Goal: Use online tool/utility: Utilize a website feature to perform a specific function

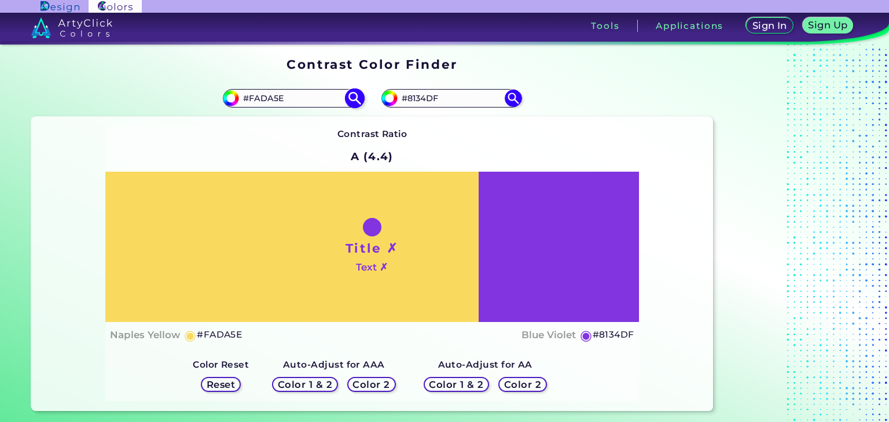
click at [323, 98] on input "#FADA5E" at bounding box center [293, 99] width 108 height 16
paste input "191970"
type input "#191970"
click at [355, 93] on img at bounding box center [354, 99] width 20 height 20
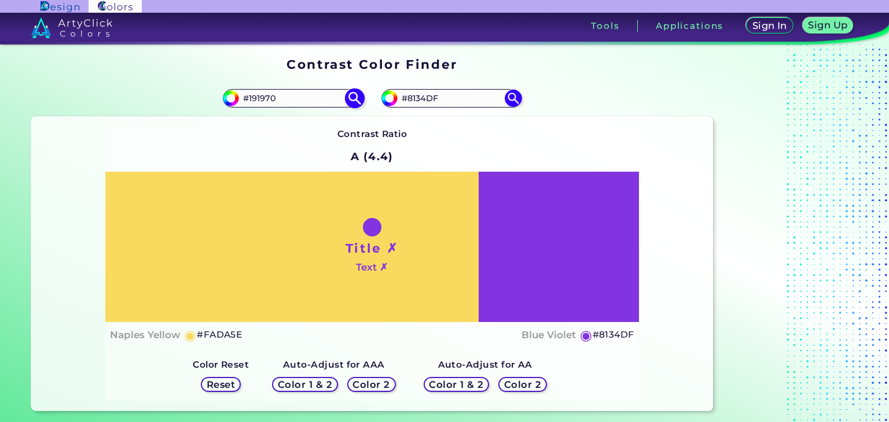
type input "#191970"
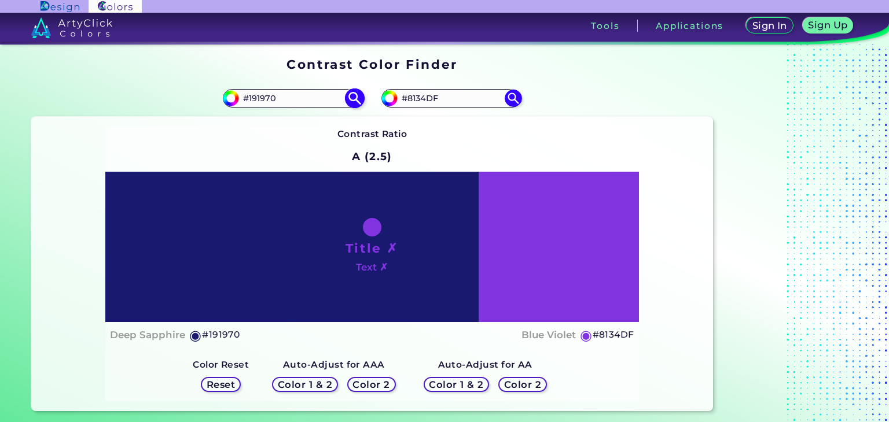
click at [308, 92] on input "#191970" at bounding box center [293, 99] width 108 height 16
paste input "BF570"
type input "#BF5700"
click at [358, 100] on img at bounding box center [354, 99] width 20 height 20
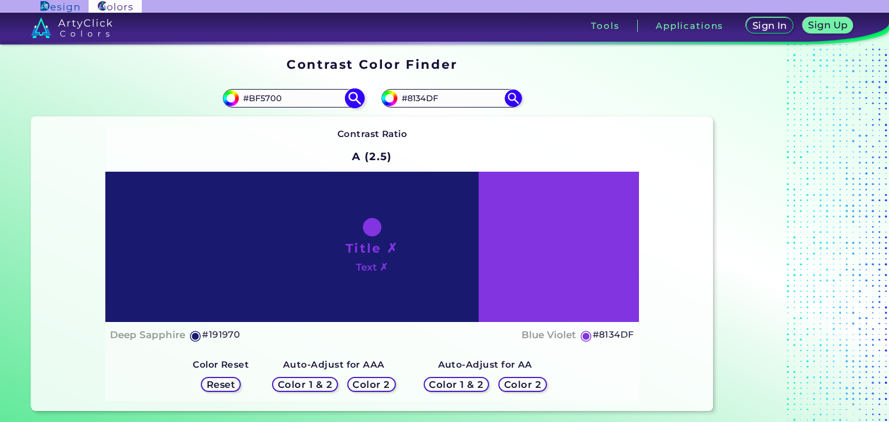
type input "#bf5700"
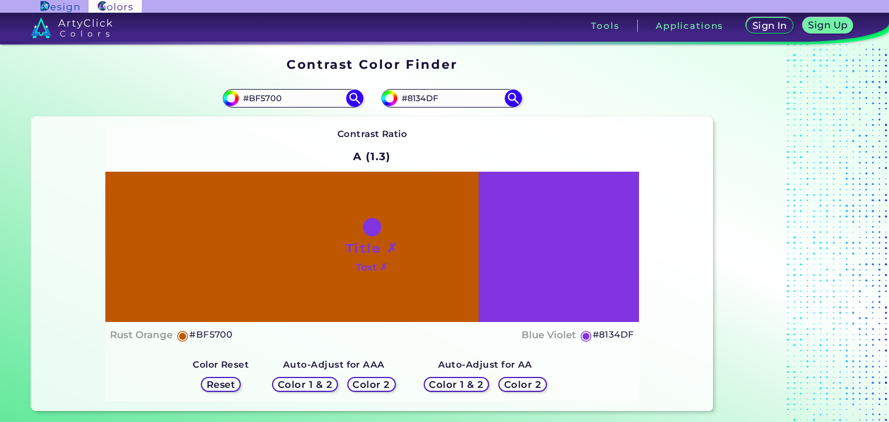
click at [377, 382] on h5 "Color 2" at bounding box center [372, 385] width 34 height 9
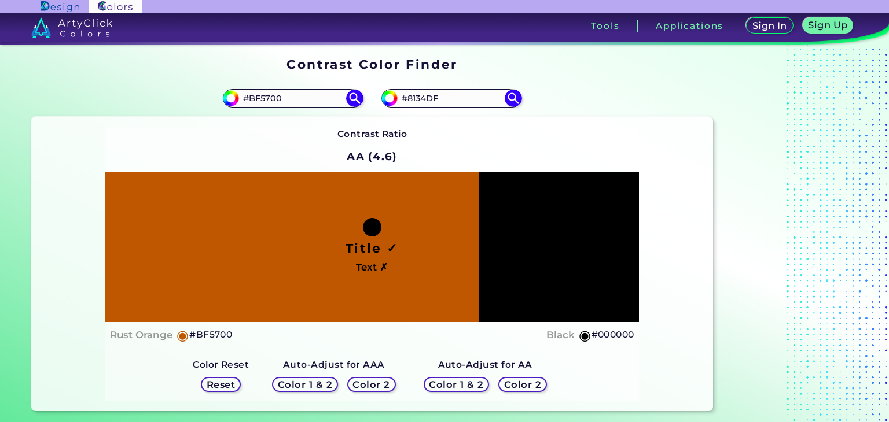
click at [526, 385] on h5 "Color 2" at bounding box center [523, 385] width 34 height 9
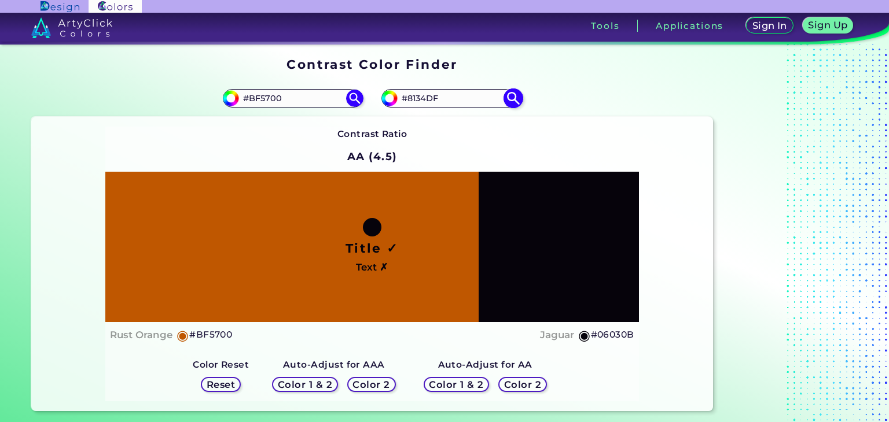
click at [389, 98] on input "#8134df" at bounding box center [388, 97] width 14 height 14
type input "#746783"
type input "#716581"
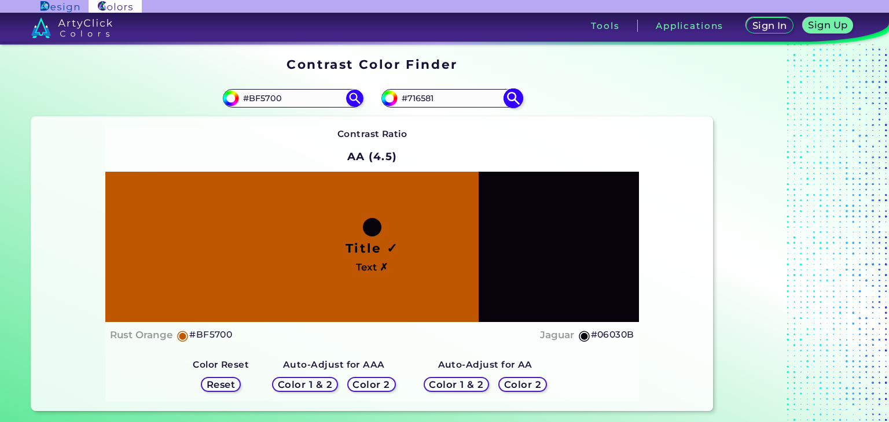
type input "#716482"
type input "#6f637e"
type input "#6F637E"
type input "#6f627f"
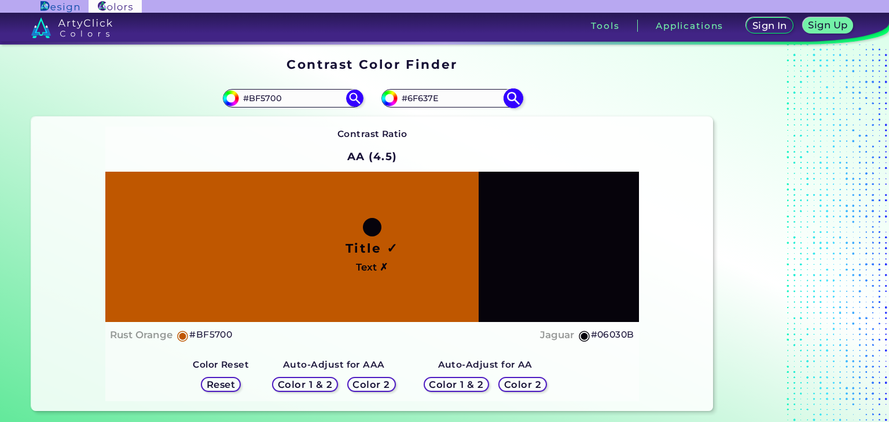
type input "#6F627F"
type input "#6c5f7c"
type input "#6C5F7C"
type input "#6a5c7a"
type input "#6A5C7A"
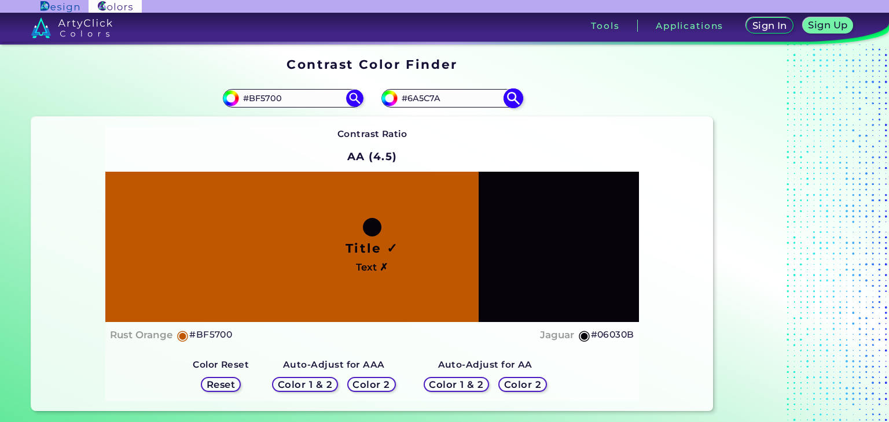
type input "#675a77"
type input "#675A77"
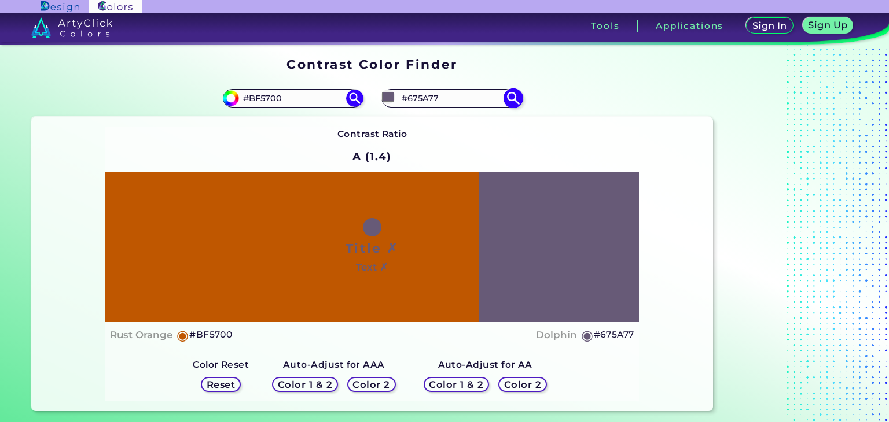
type input "#655874"
type input "#625671"
type input "#60536e"
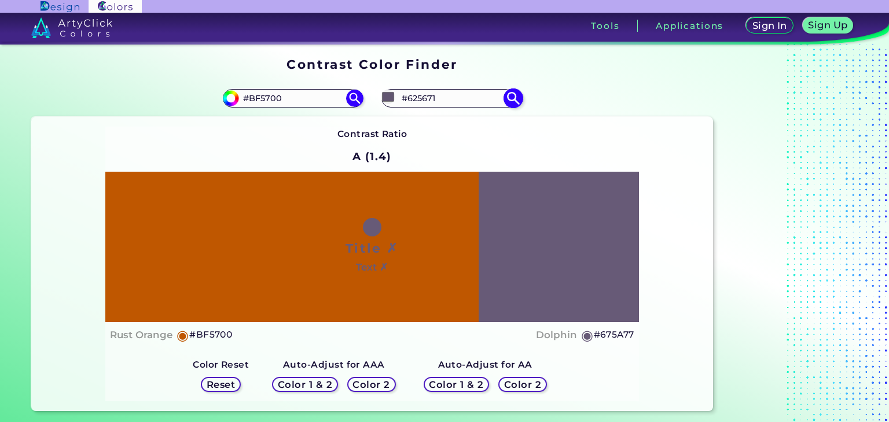
type input "#60536E"
type input "#5f526f"
type input "#5F526F"
type input "#5d506d"
type input "#5D506D"
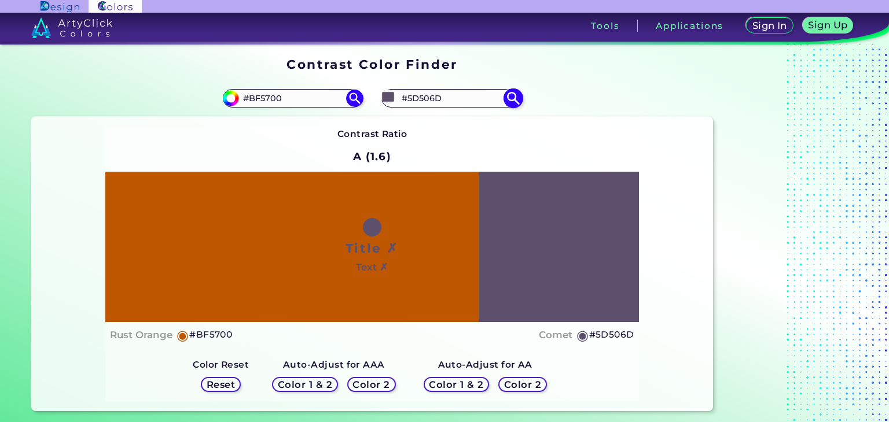
type input "#5a4e6a"
type input "#5A4E6A"
type input "#584c67"
type input "#584C67"
type input "#554a64"
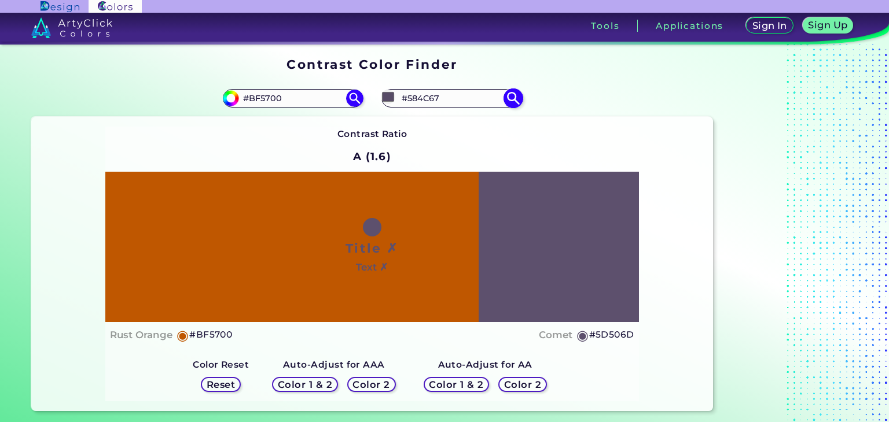
type input "#554A64"
type input "#534861"
type input "#50455e"
type input "#50455E"
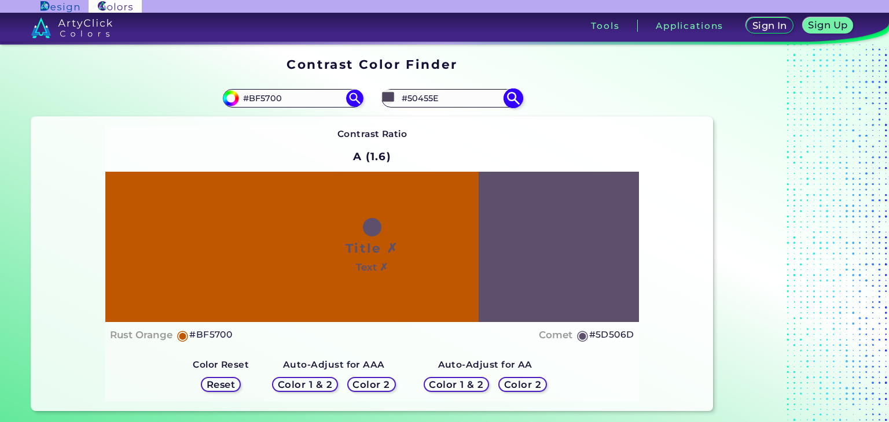
type input "#50455f"
type input "#50455F"
type input "#4e435b"
type input "#4E435B"
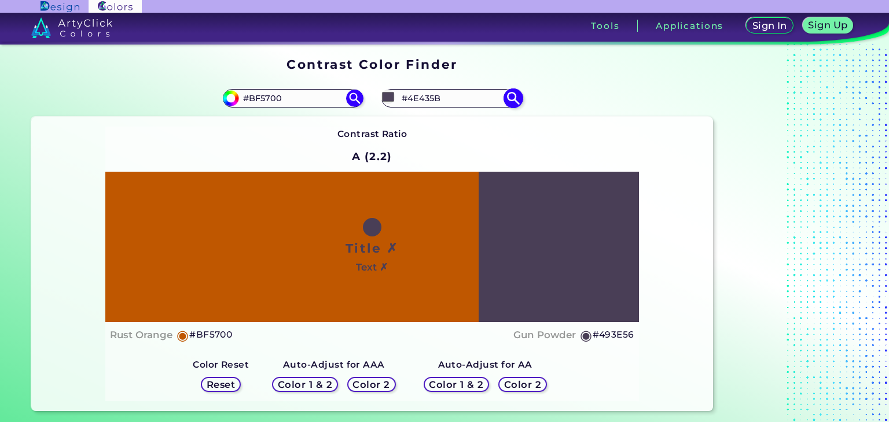
type input "#493e56"
type input "#493E56"
type input "#443951"
type input "#41384d"
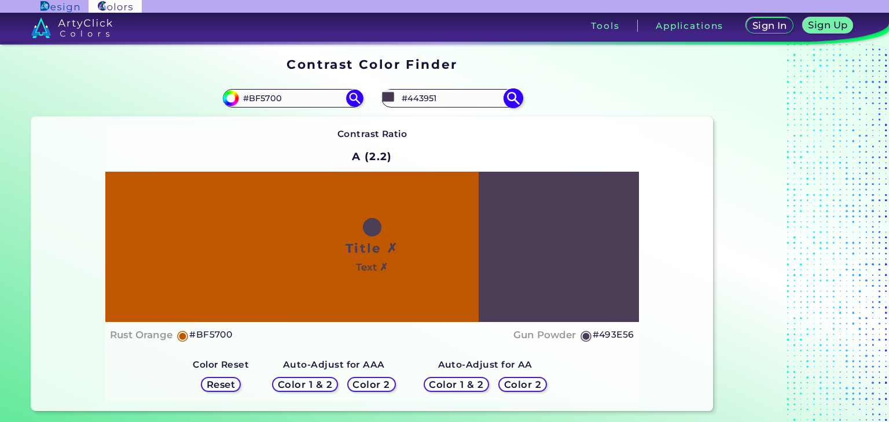
type input "#41384D"
type input "#3c3348"
type input "#3C3348"
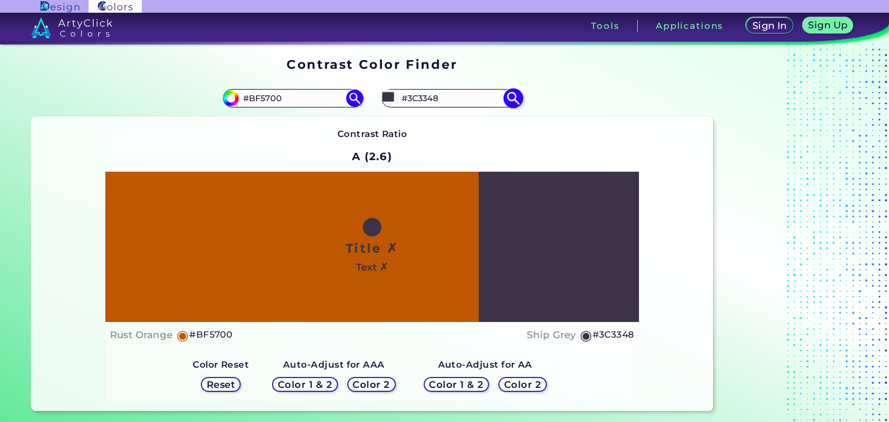
type input "#3c3248"
type input "#3C3248"
type input "#3c3249"
type input "#3C3249"
type input "#392e47"
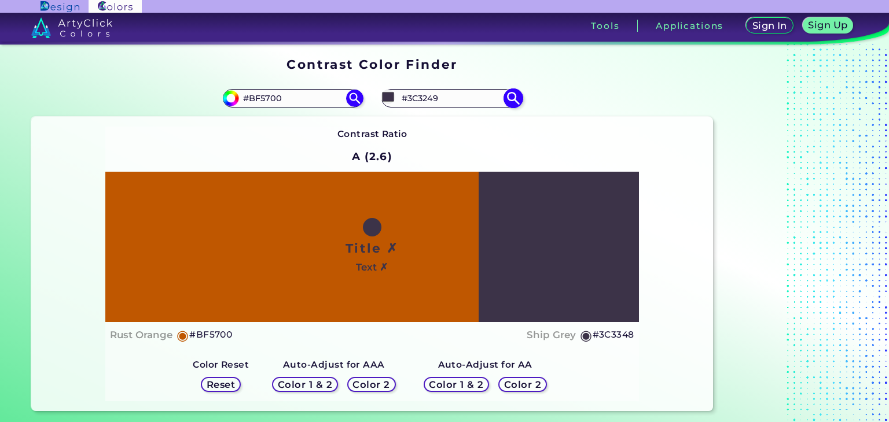
type input "#392E47"
type input "#3e314e"
type input "#3E314E"
type input "#45335c"
type input "#45335C"
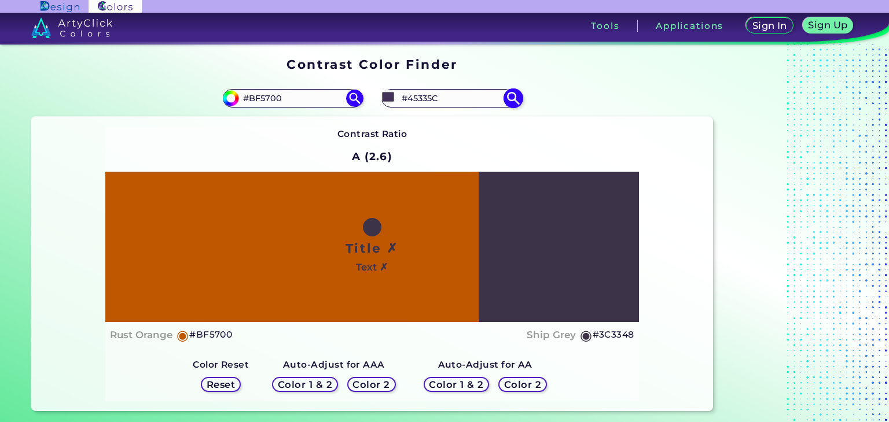
type input "#4f366d"
type input "#4F366D"
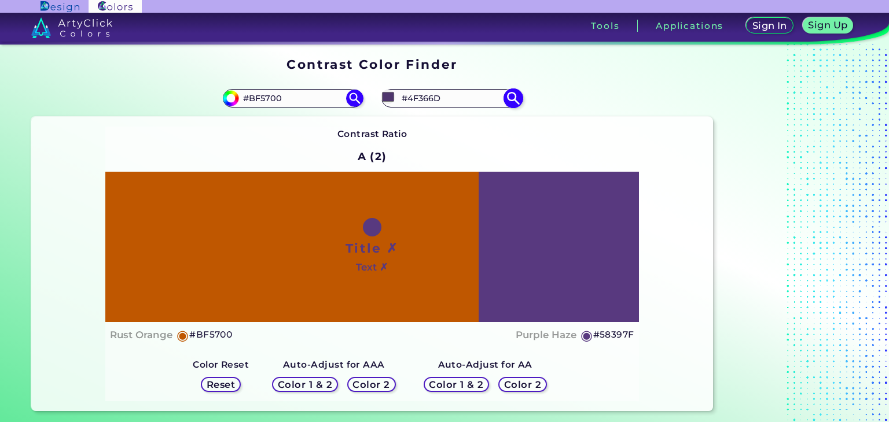
type input "#58397f"
type input "#58397F"
type input "#7649ab"
type input "#7649AB"
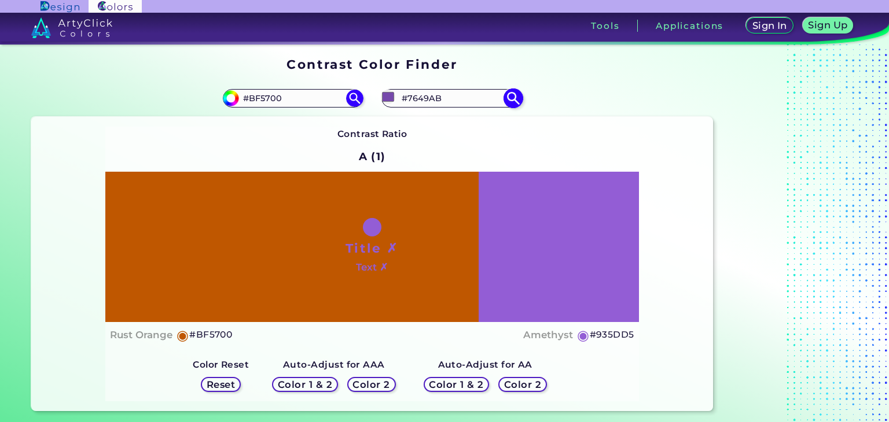
type input "#935bd7"
type input "#935BD7"
type input "#985ddf"
type input "#985DDF"
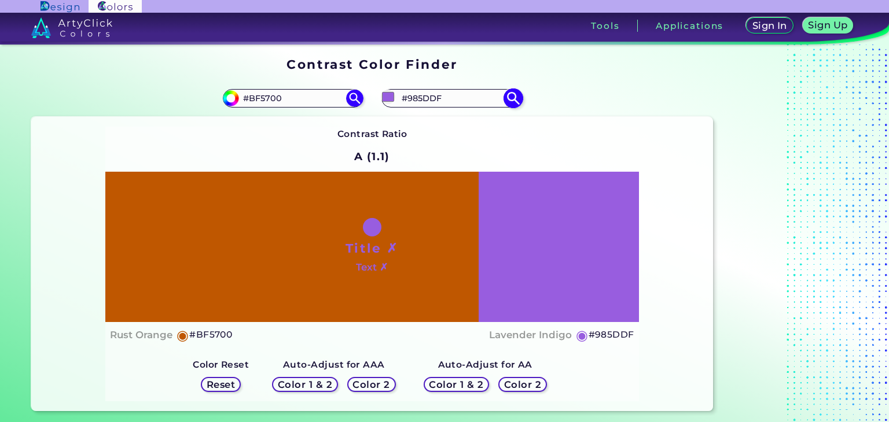
type input "#9a60e1"
type input "#9A60E1"
type input "#985ddf"
type input "#985DDF"
type input "#955dda"
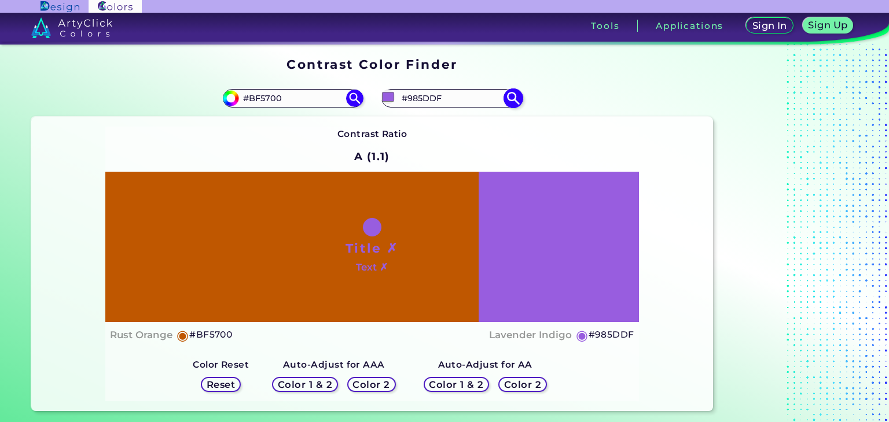
type input "#955DDA"
type input "#8c57cb"
type input "#8C57CB"
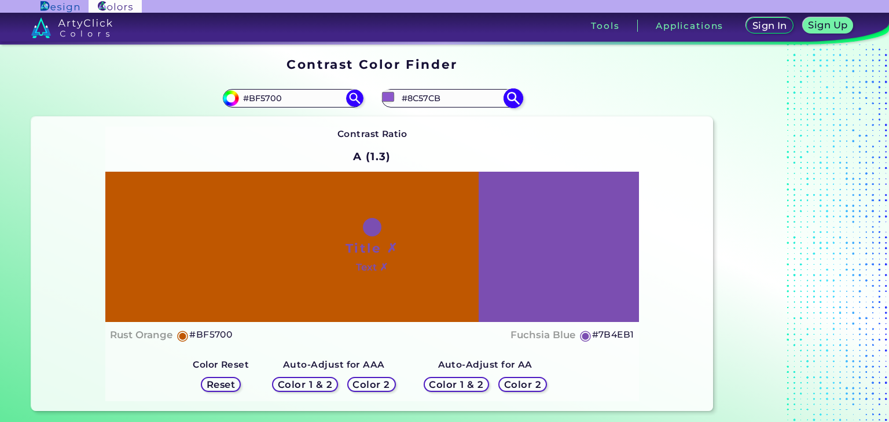
type input "#7b4eb1"
type input "#7B4EB1"
type input "#674294"
type input "#623f8d"
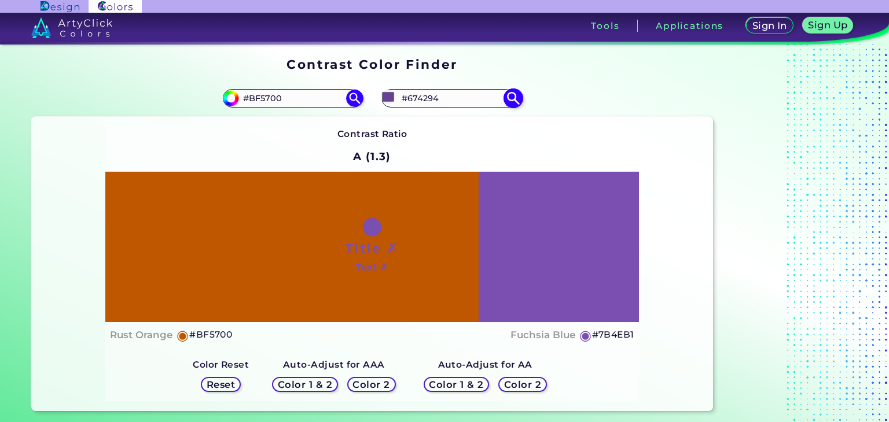
type input "#623F8D"
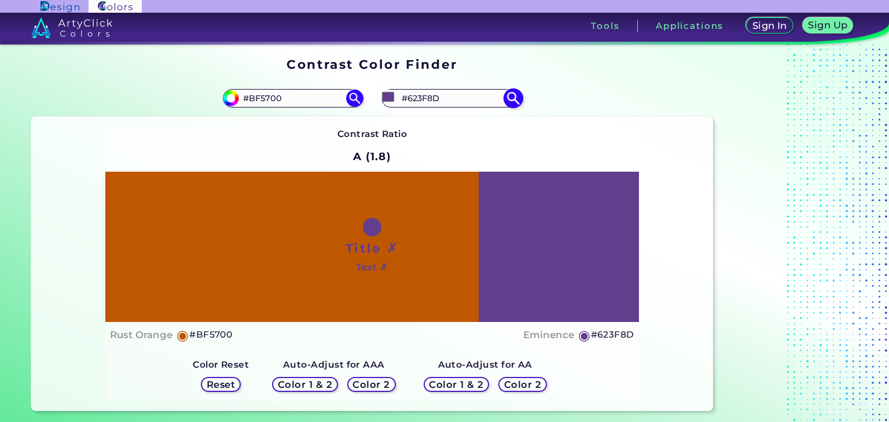
type input "#723f8d"
type input "#723F8D"
type input "#6e3f8d"
type input "#6E3F8D"
type input "#6a3f8d"
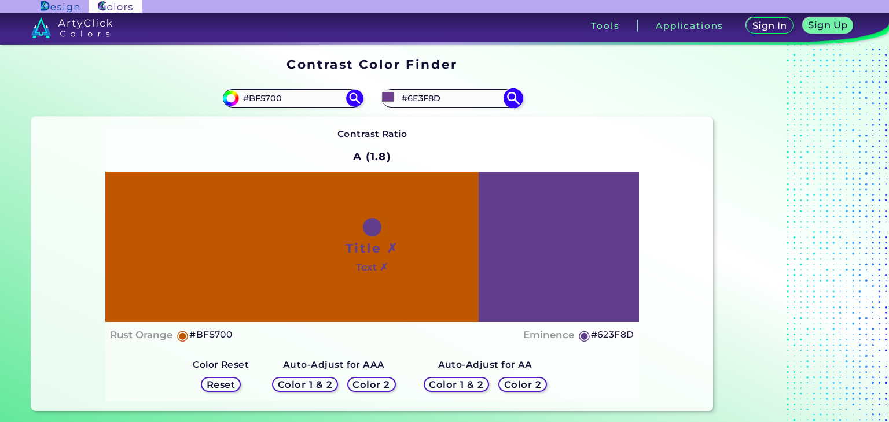
type input "#6A3F8D"
type input "#5e3f8d"
type input "#5E3F8D"
type input "#563f8d"
type input "#563F8D"
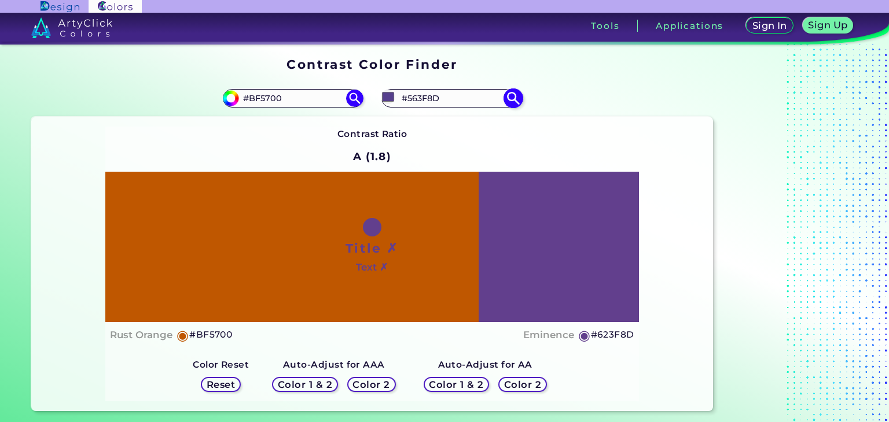
type input "#4f3f8d"
type input "#4F3F8D"
type input "#4c3f8d"
type input "#4C3F8D"
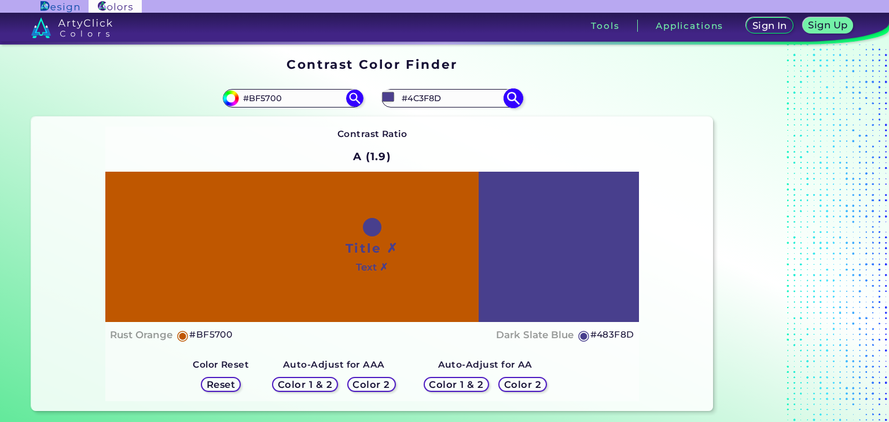
type input "#483f8d"
type input "#483F8D"
type input "#413f8d"
type input "#413F8D"
type input "#3f428d"
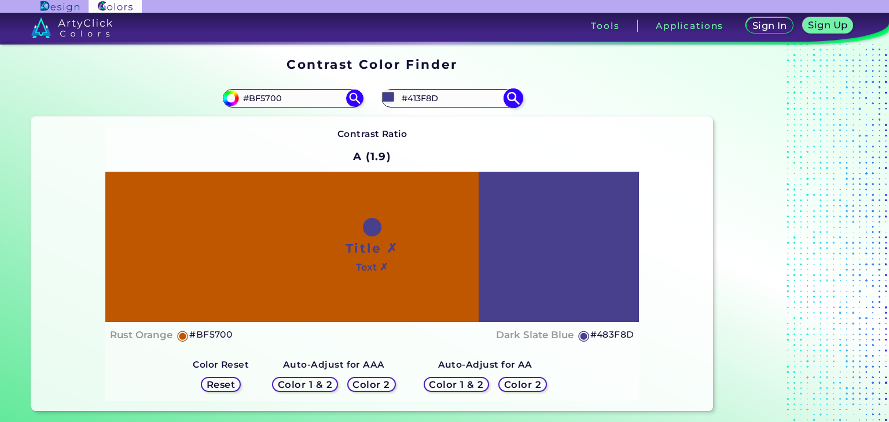
type input "#3F428D"
type input "#3f488d"
type input "#3F488D"
type input "#3f5d8d"
type input "#3F5D8D"
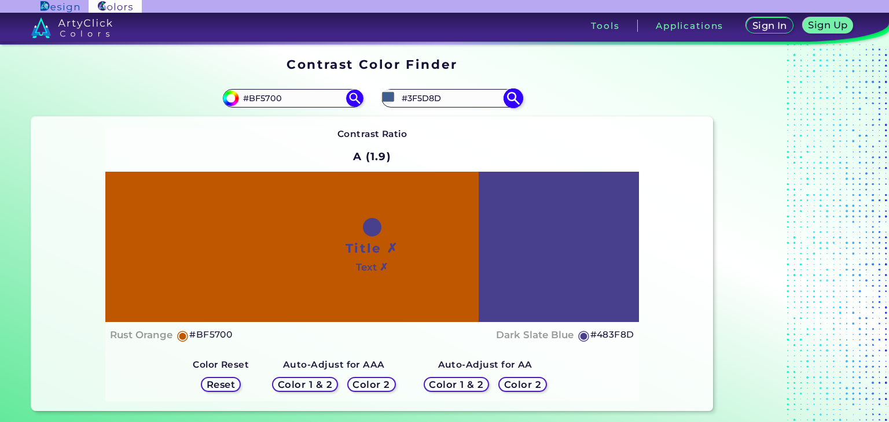
type input "#3f888d"
type input "#3F888D"
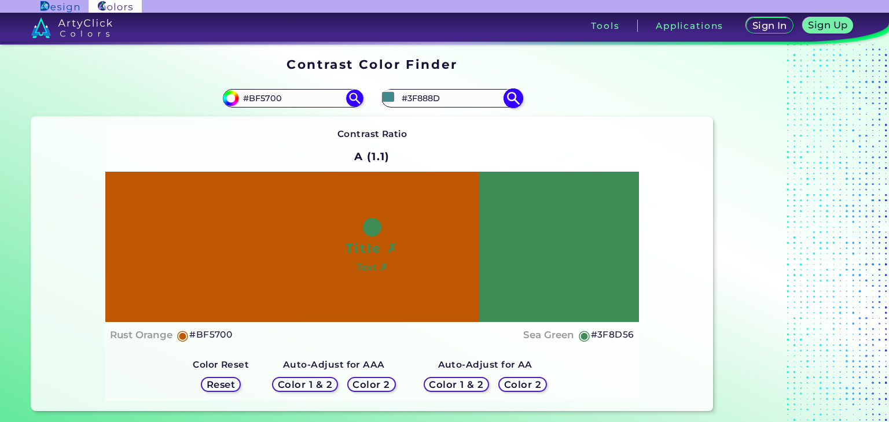
type input "#3f8d56"
type input "#3F8D56"
type input "#508d3f"
type input "#508D3F"
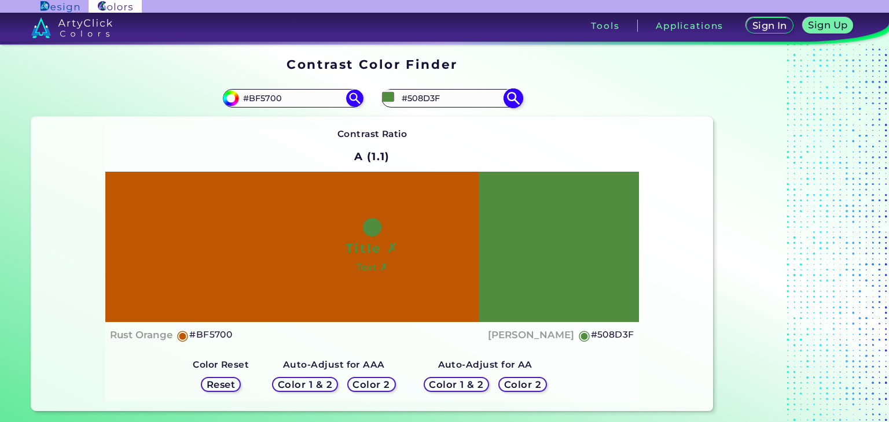
type input "#509b3b"
type input "#509B3B"
type input "#4f9c3a"
type input "#4F9C3A"
type input "#4d9a37"
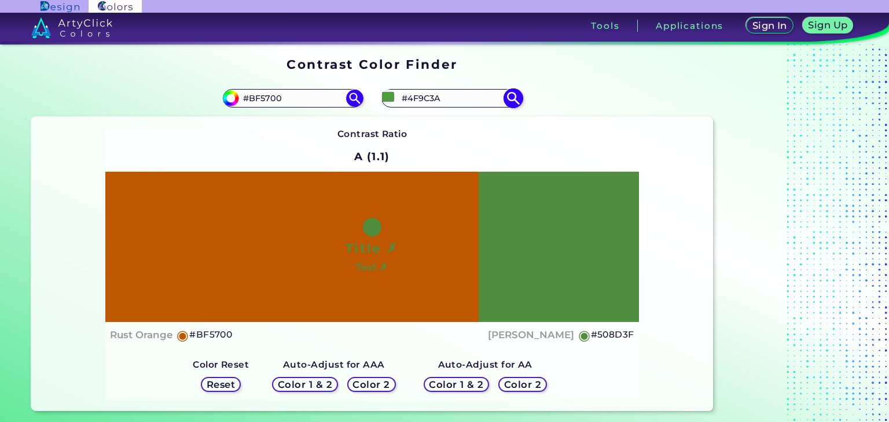
type input "#4D9A37"
type input "#4a9735"
type input "#4A9735"
type input "#489334"
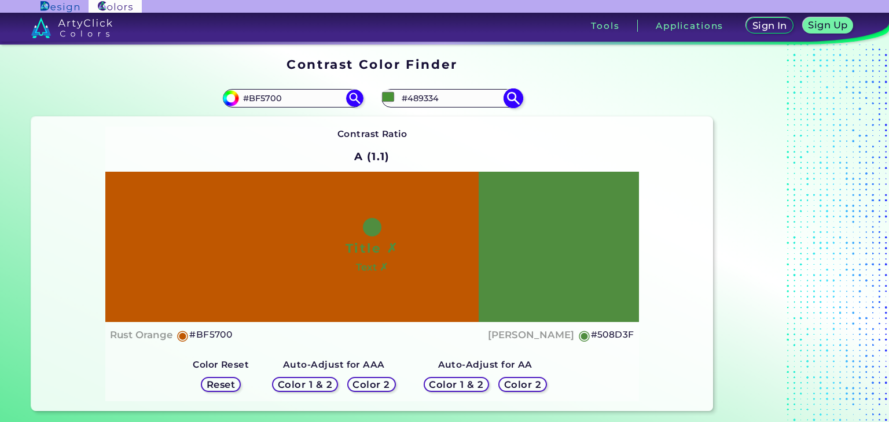
type input "#418c2c"
type input "#418C2C"
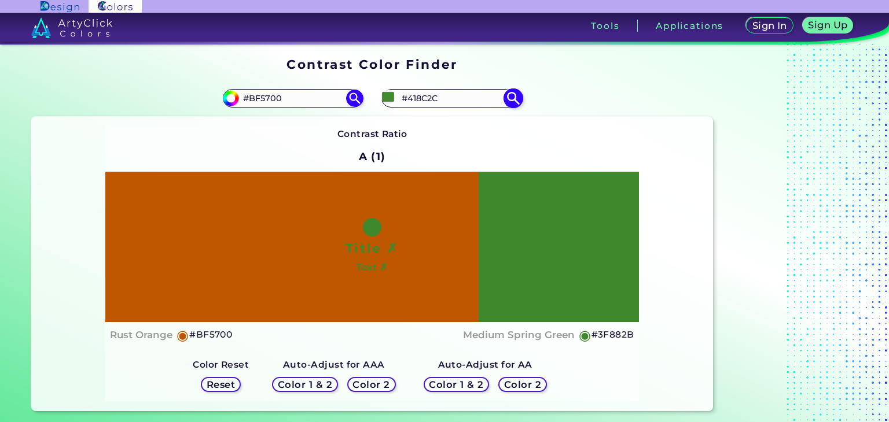
type input "#367b23"
type input "#367B23"
type input "#30721d"
type input "#30721D"
type input "#2e6d1c"
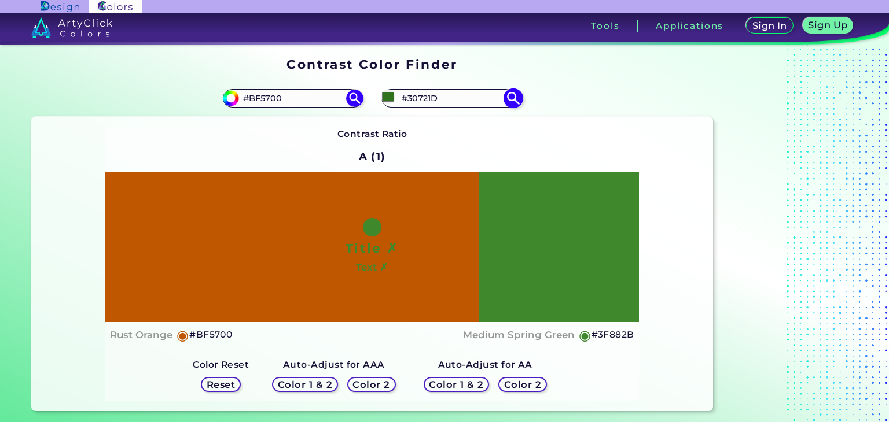
type input "#2E6D1C"
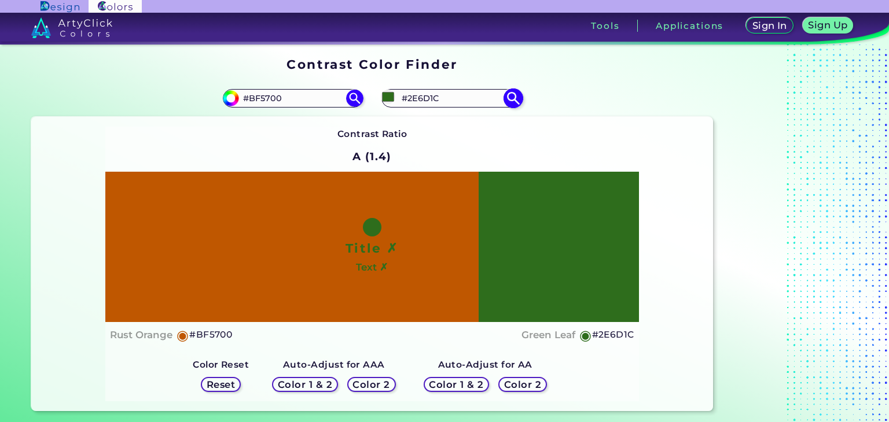
type input "#2c691b"
type input "#2C691B"
type input "#2a651a"
type input "#2A651A"
type input "#29611a"
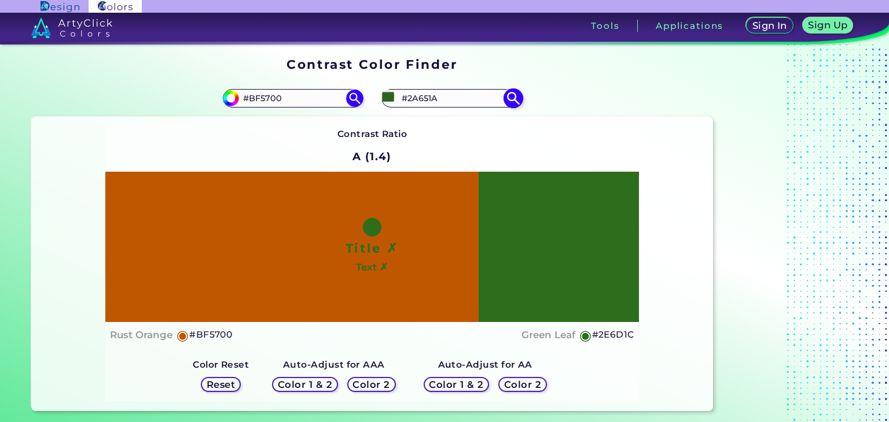
type input "#29611A"
type input "#275719"
type input "#254d1a"
type input "#254D1A"
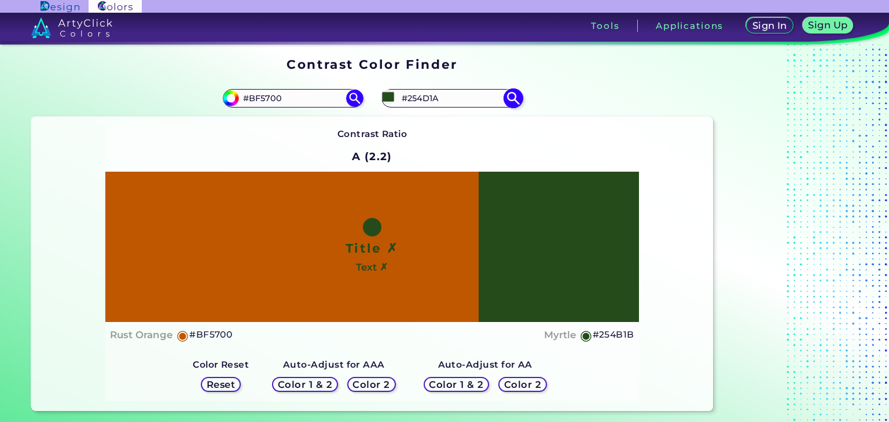
type input "#254b1b"
type input "#254B1B"
type input "#284d1e"
type input "#284D1E"
type input "#294d1f"
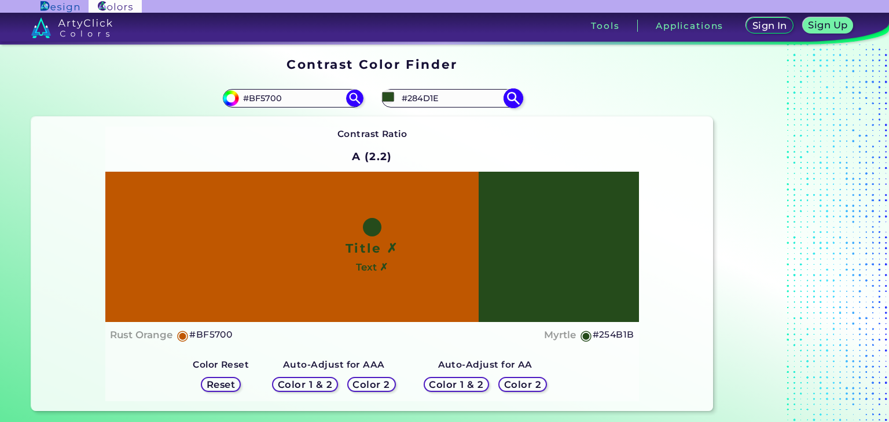
type input "#294D1F"
type input "#2b4f21"
type input "#2B4F21"
type input "#2c4d23"
type input "#2C4D23"
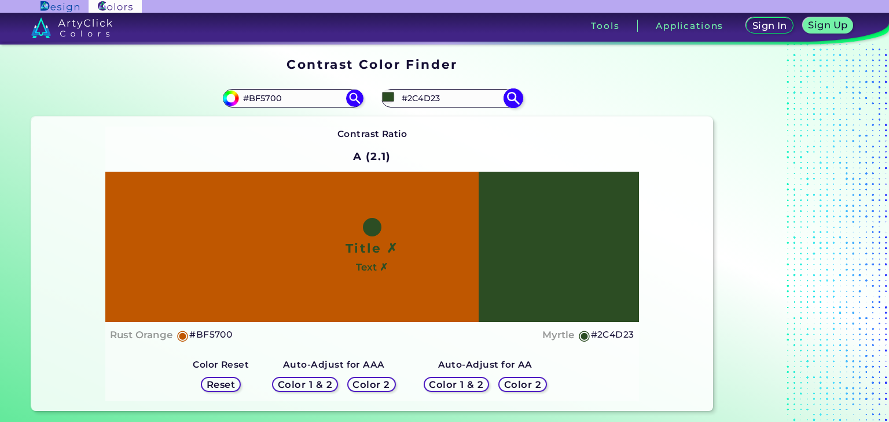
type input "#3c4d23"
type input "#3C4D23"
type input "#3e4d23"
type input "#3E4D23"
type input "#424d23"
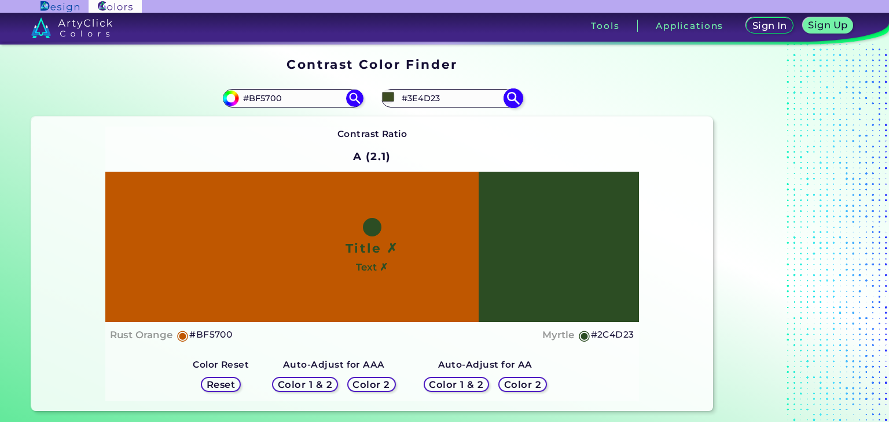
type input "#424D23"
type input "#444d23"
type input "#444D23"
type input "#484d23"
type input "#484D23"
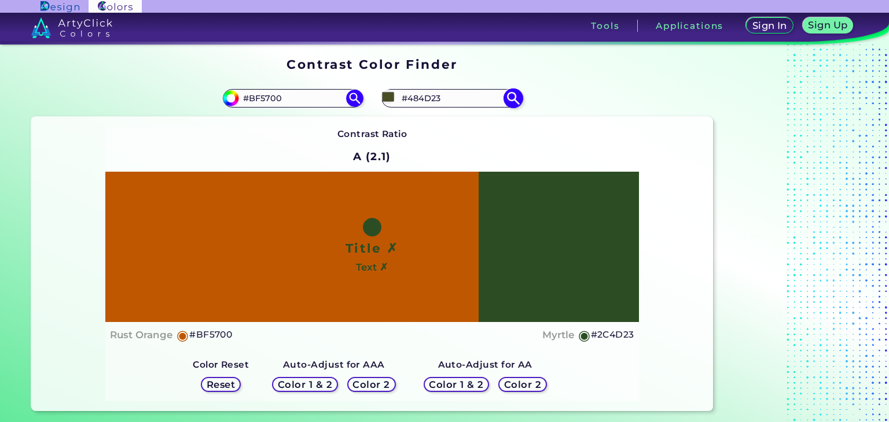
type input "#4b4d23"
type input "#4B4D23"
type input "#4d4d23"
type input "#4D4D23"
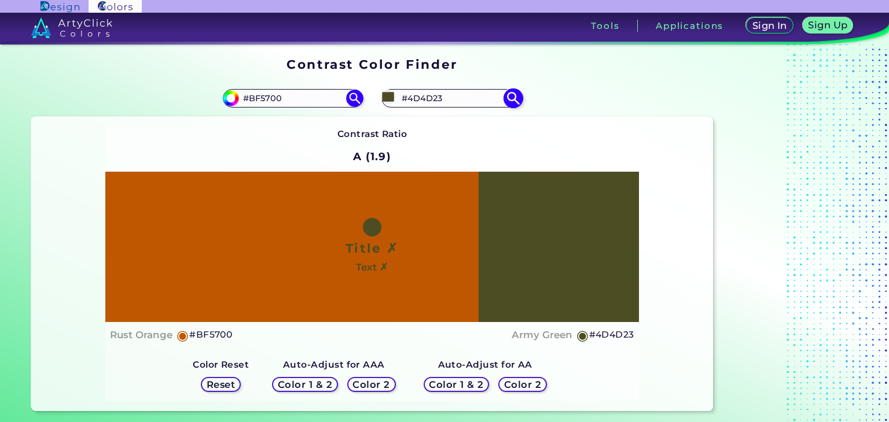
type input "#4d4c23"
type input "#4D4C23"
type input "#4d4a23"
type input "#4D4A23"
type input "#4d4823"
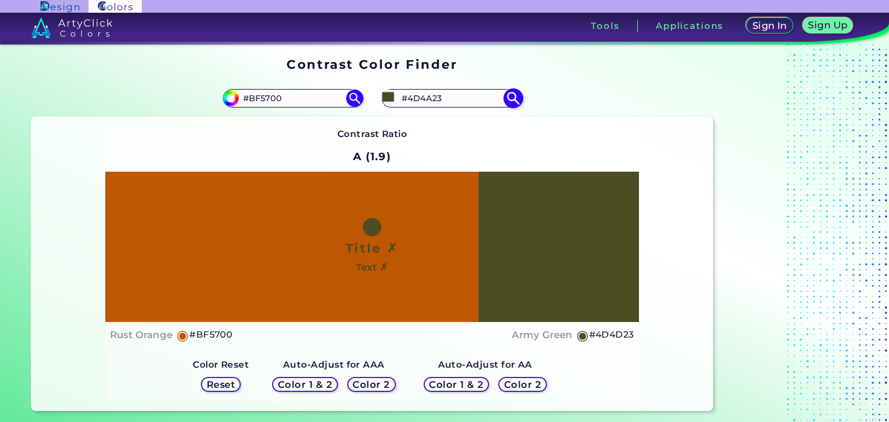
type input "#4D4823"
type input "#4d4623"
type input "#4D4623"
type input "#4d4423"
type input "#4D4423"
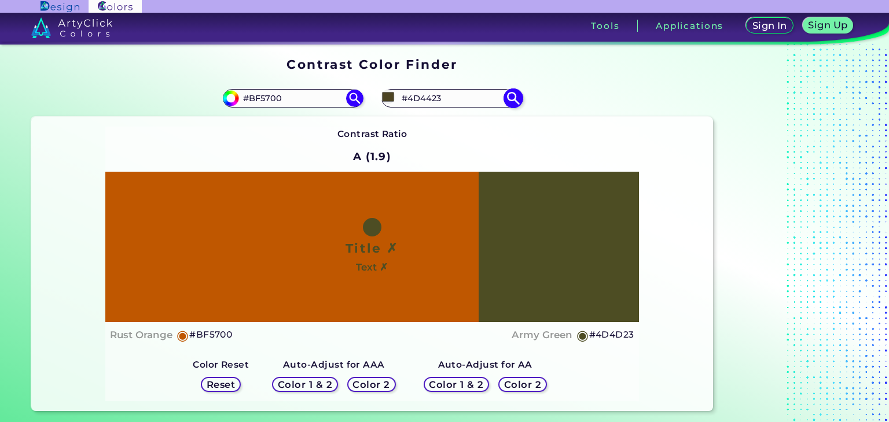
type input "#4d4223"
type input "#4D4223"
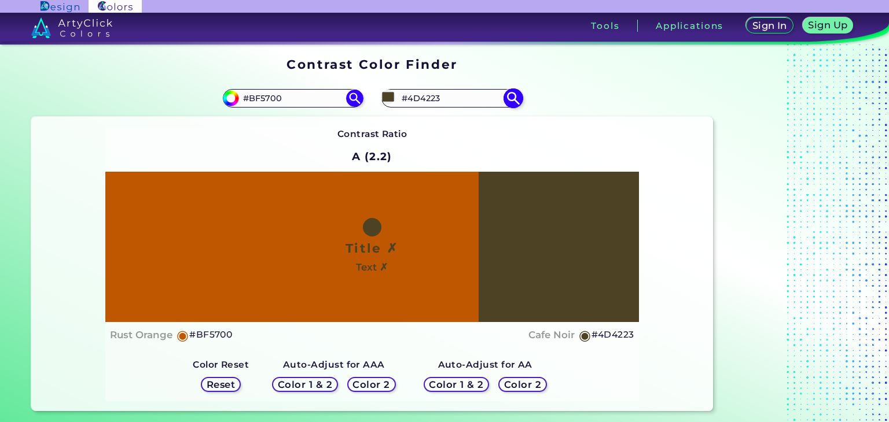
type input "#4d4023"
type input "#4D4023"
type input "#4d3e23"
type input "#4D3E23"
type input "#4d4023"
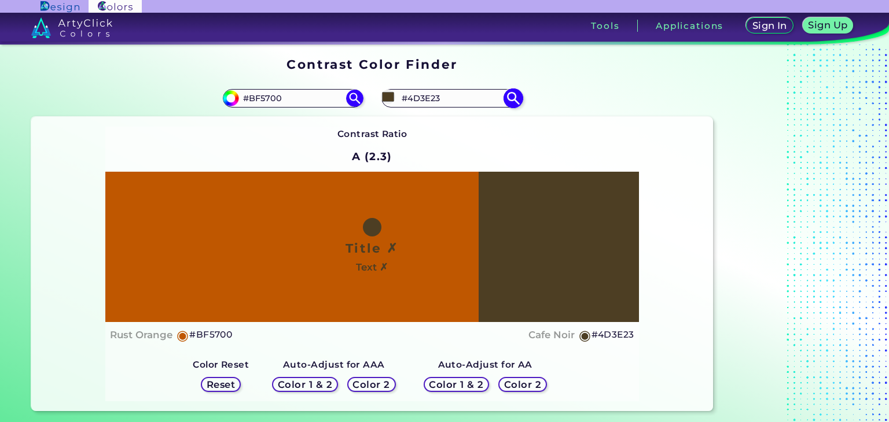
type input "#4D4023"
type input "#4d4223"
type input "#4D4223"
type input "#4d4423"
type input "#4D4423"
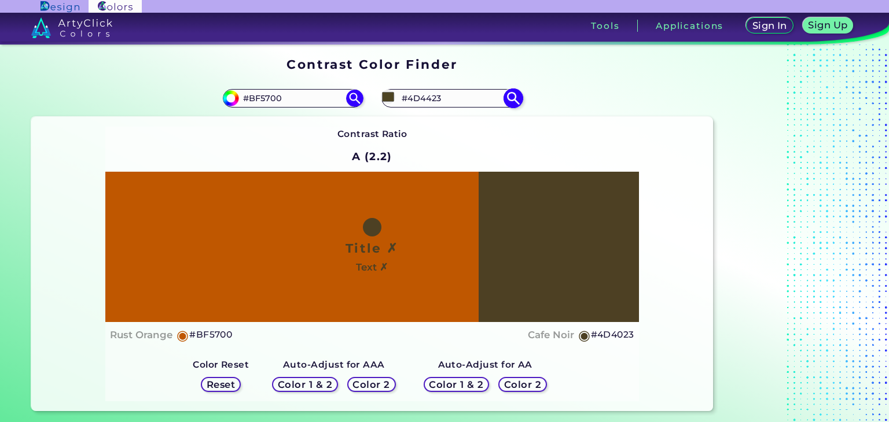
type input "#4d4623"
type input "#4D4623"
type input "#4d4823"
type input "#4D4823"
type input "#4d4d23"
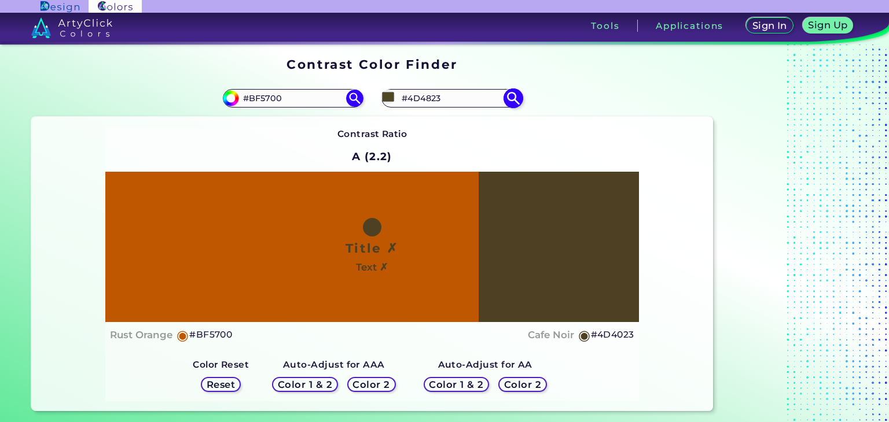
type input "#4D4D23"
type input "#444d23"
type input "#444D23"
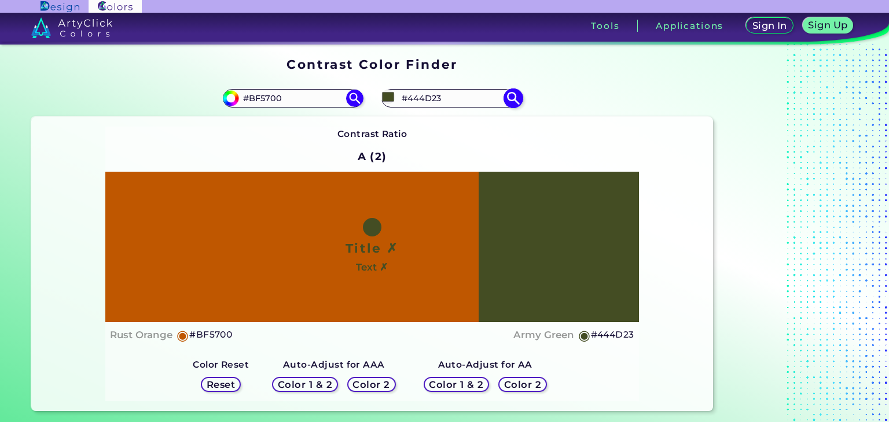
type input "#484d23"
type input "#484D23"
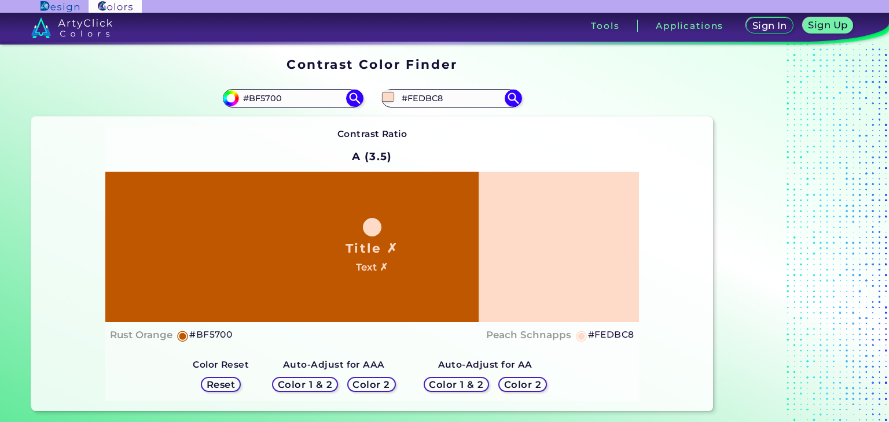
click at [660, 141] on div "Contrast Ratio A (3.5) Title ✗ Text ✗ Rust Orange ◉ #BF5700 Peach Schnapps ◉ #F…" at bounding box center [372, 264] width 682 height 295
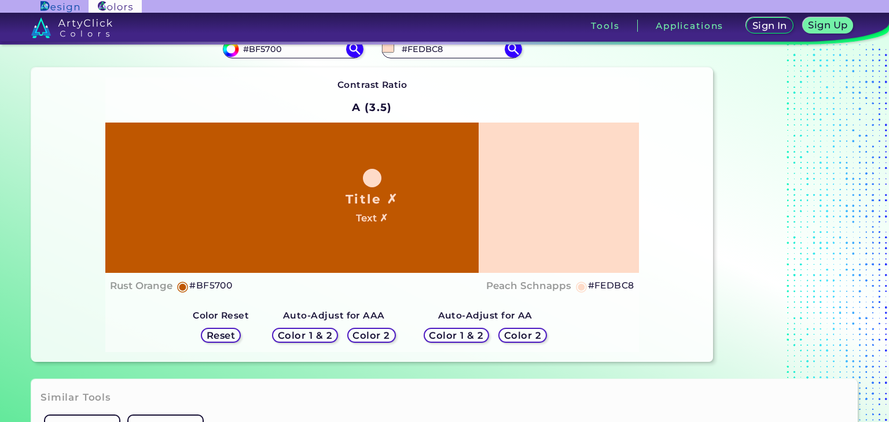
scroll to position [58, 0]
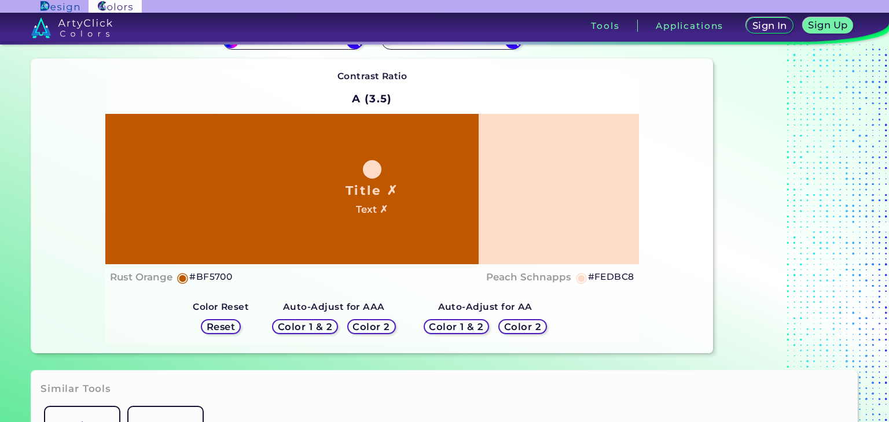
click at [599, 282] on h5 "#FEDBC8" at bounding box center [611, 277] width 46 height 15
